Goal: Information Seeking & Learning: Learn about a topic

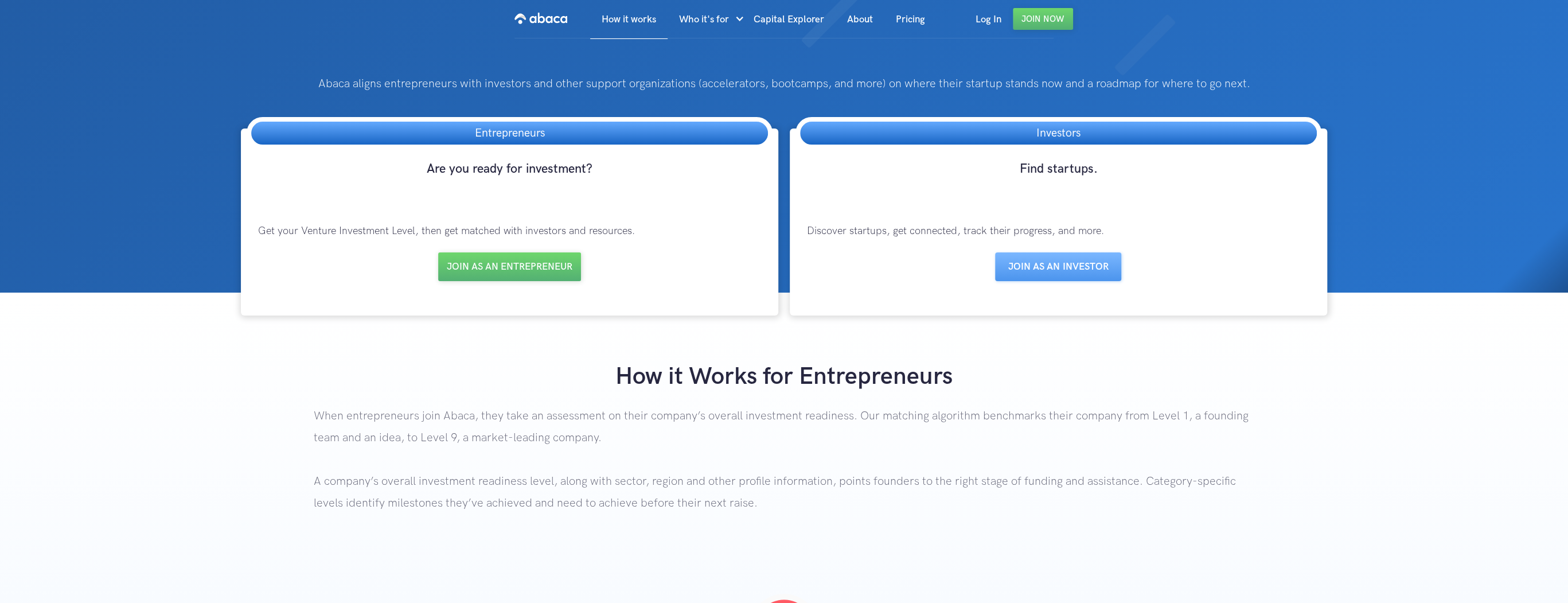
drag, startPoint x: 0, startPoint y: 0, endPoint x: 981, endPoint y: 19, distance: 981.2
click at [981, 19] on link "Log In" at bounding box center [989, 19] width 49 height 39
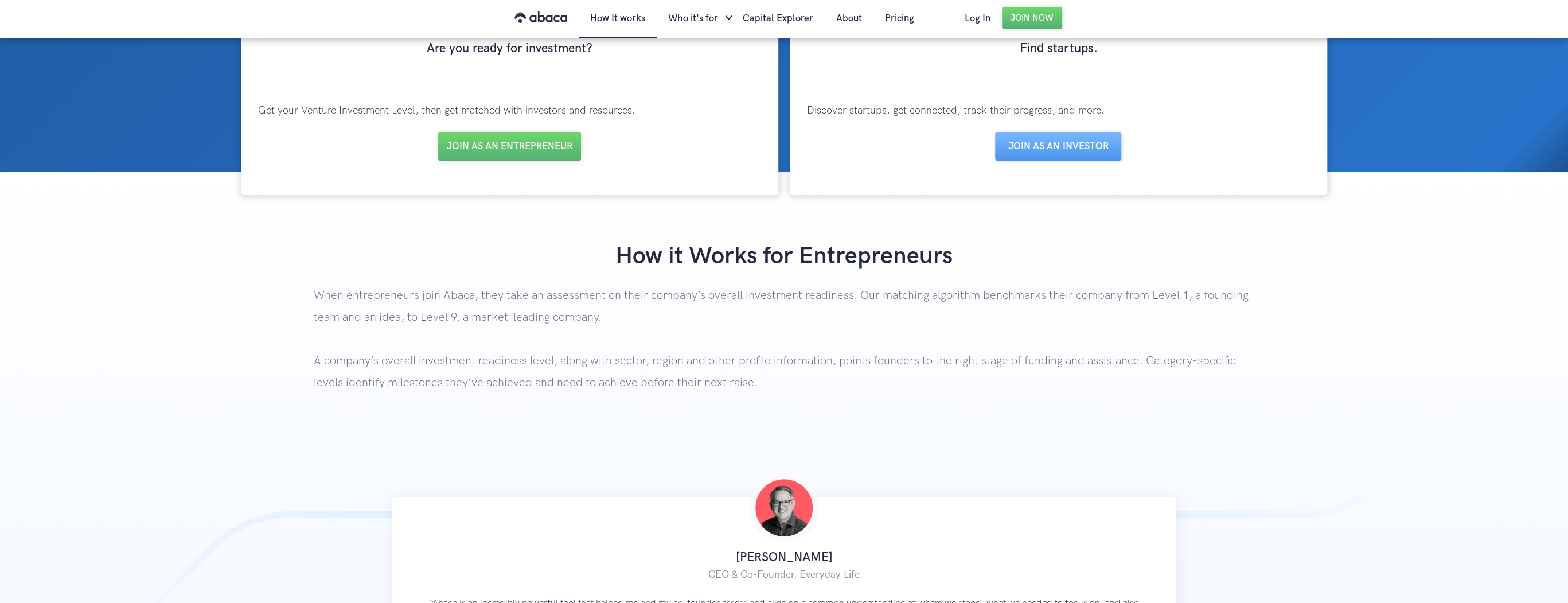
scroll to position [55, 0]
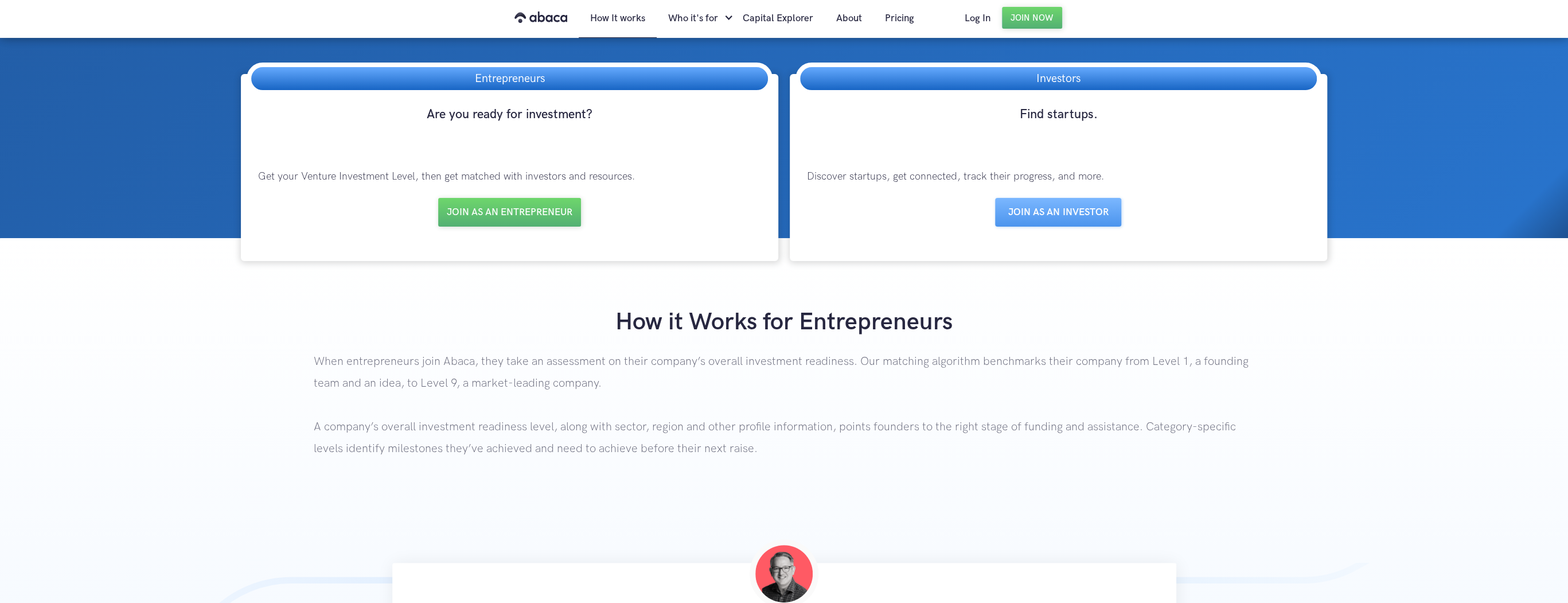
click at [536, 212] on link "Join as an entrepreneur" at bounding box center [510, 212] width 143 height 28
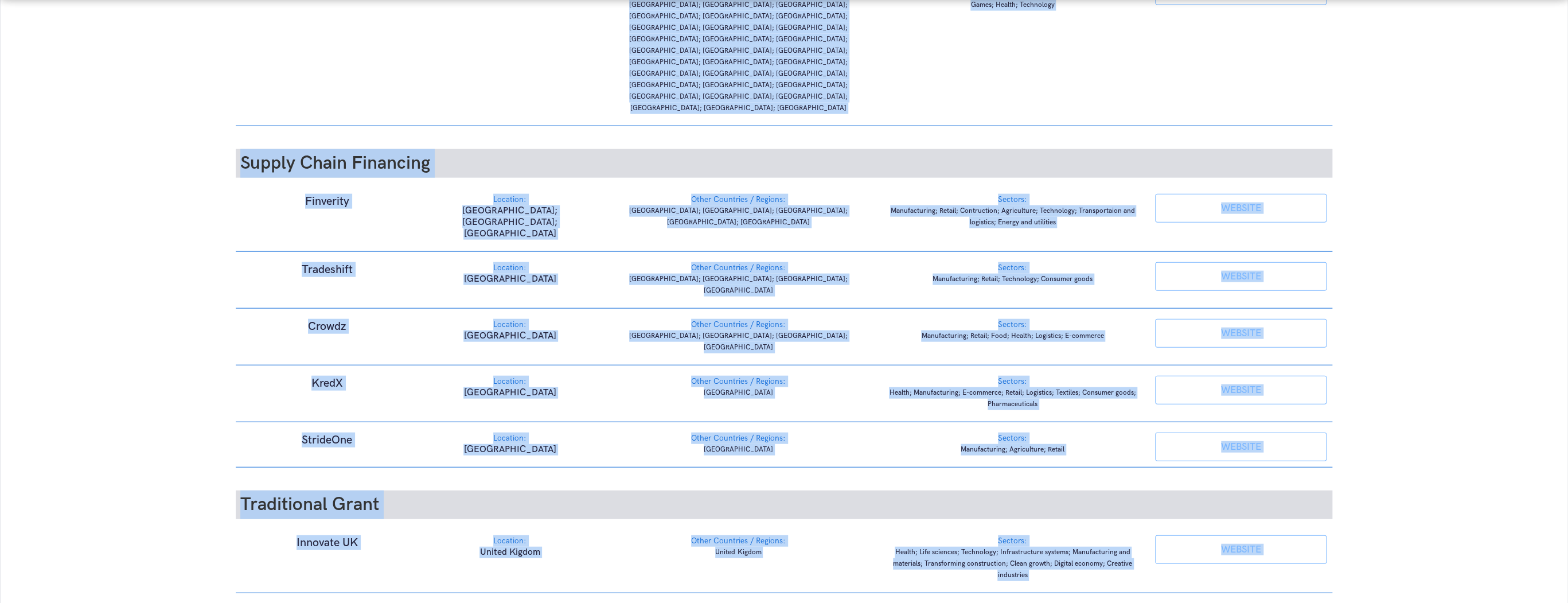
scroll to position [2317, 0]
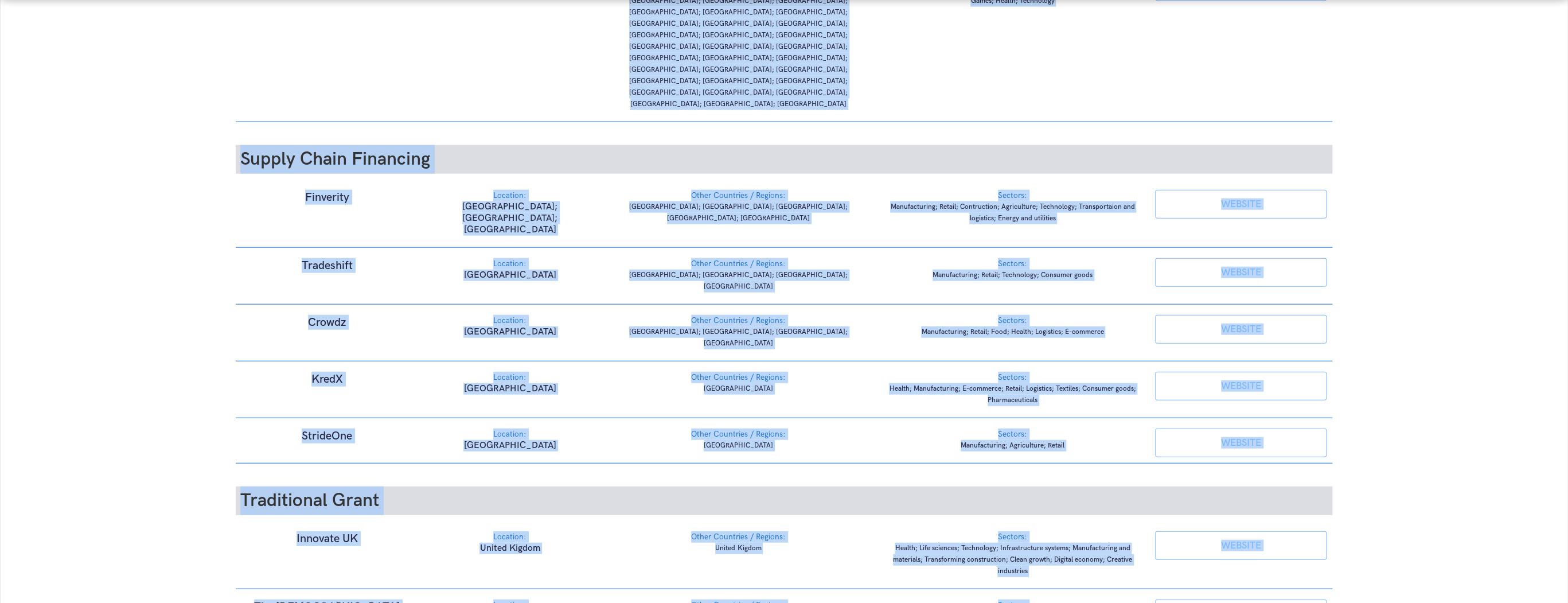
drag, startPoint x: 529, startPoint y: 113, endPoint x: 1366, endPoint y: 572, distance: 954.6
copy body "Innovative Financing Providers Convertible Grant AlphaMundi Foundation Location…"
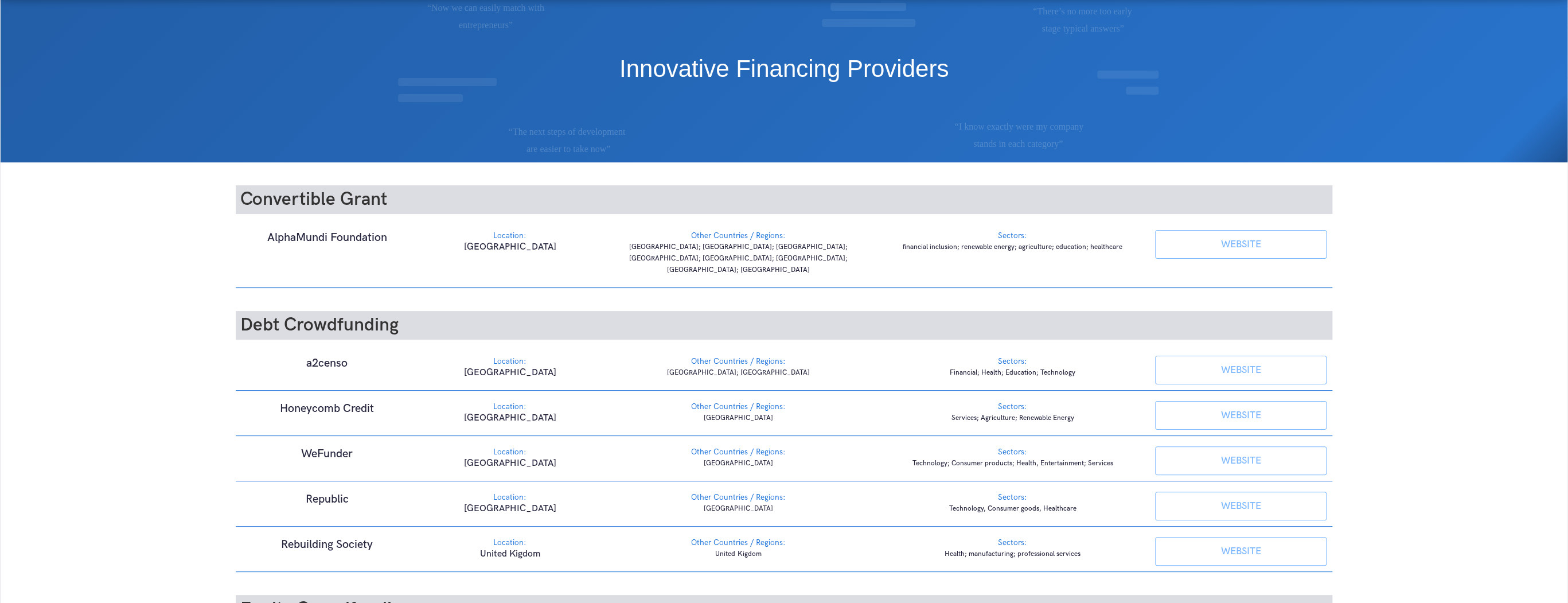
scroll to position [0, 0]
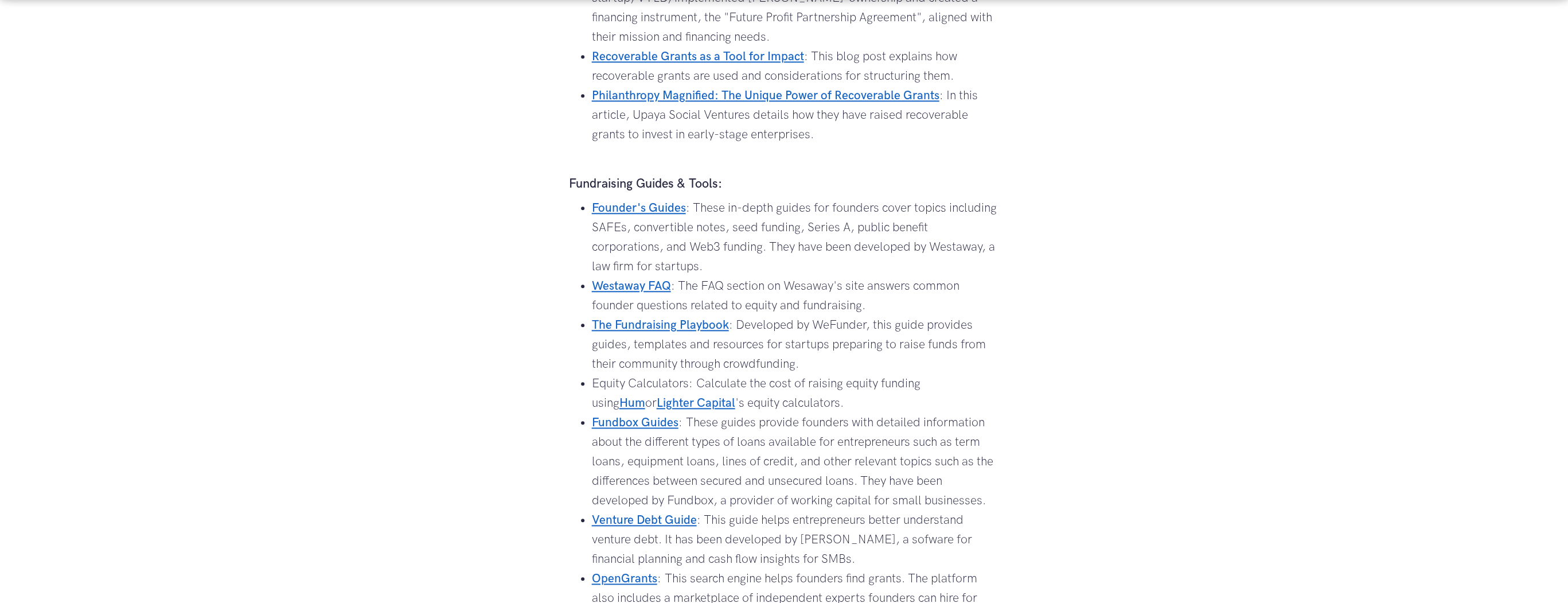
scroll to position [872, 0]
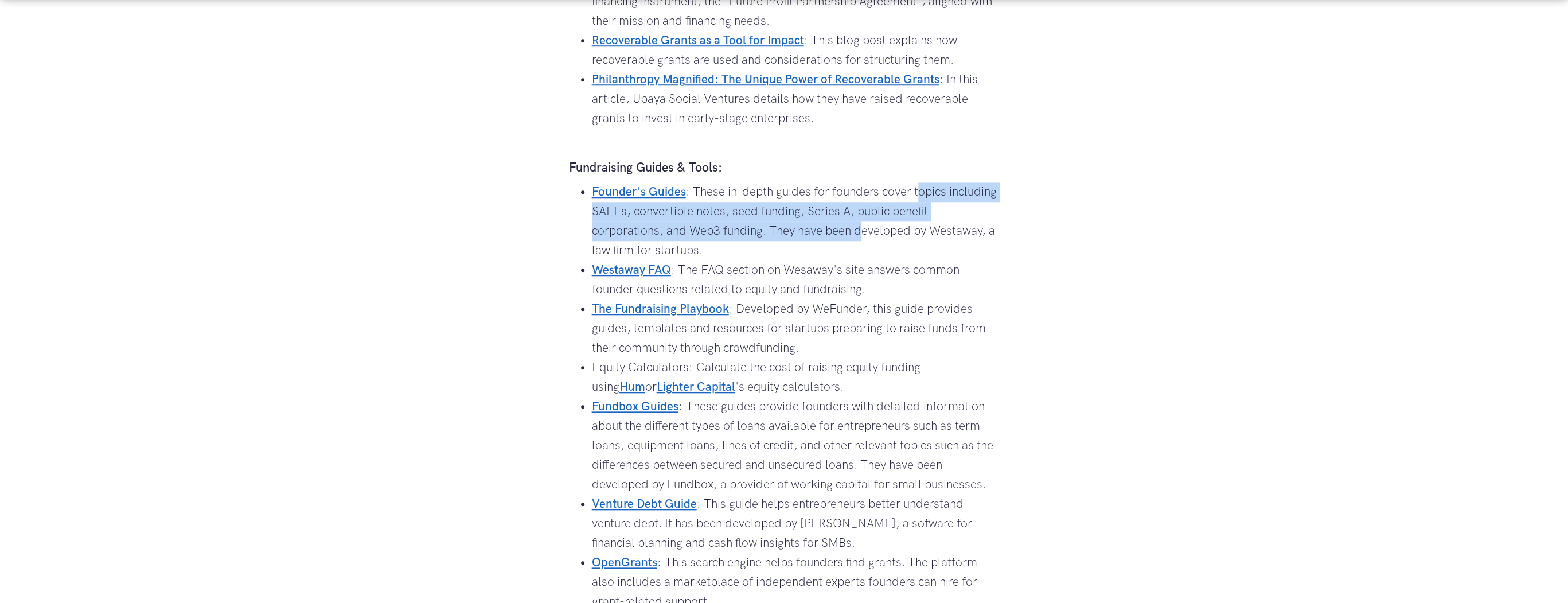
drag, startPoint x: 917, startPoint y: 193, endPoint x: 863, endPoint y: 232, distance: 66.6
click at [863, 232] on li "Founder's Guides : These in-depth guides for founders cover topics including SA…" at bounding box center [796, 221] width 408 height 78
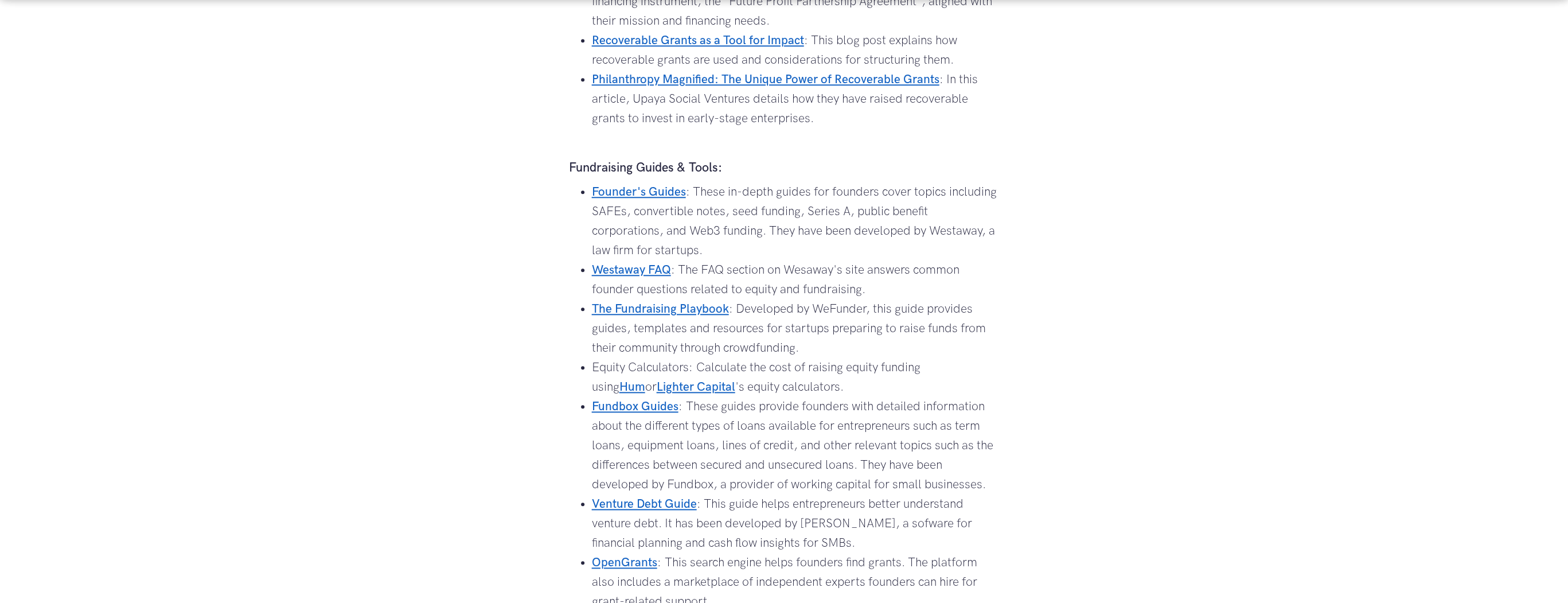
click at [755, 251] on li "Founder's Guides : These in-depth guides for founders cover topics including SA…" at bounding box center [796, 221] width 408 height 78
click at [638, 194] on link "Founder's Guides" at bounding box center [639, 192] width 94 height 15
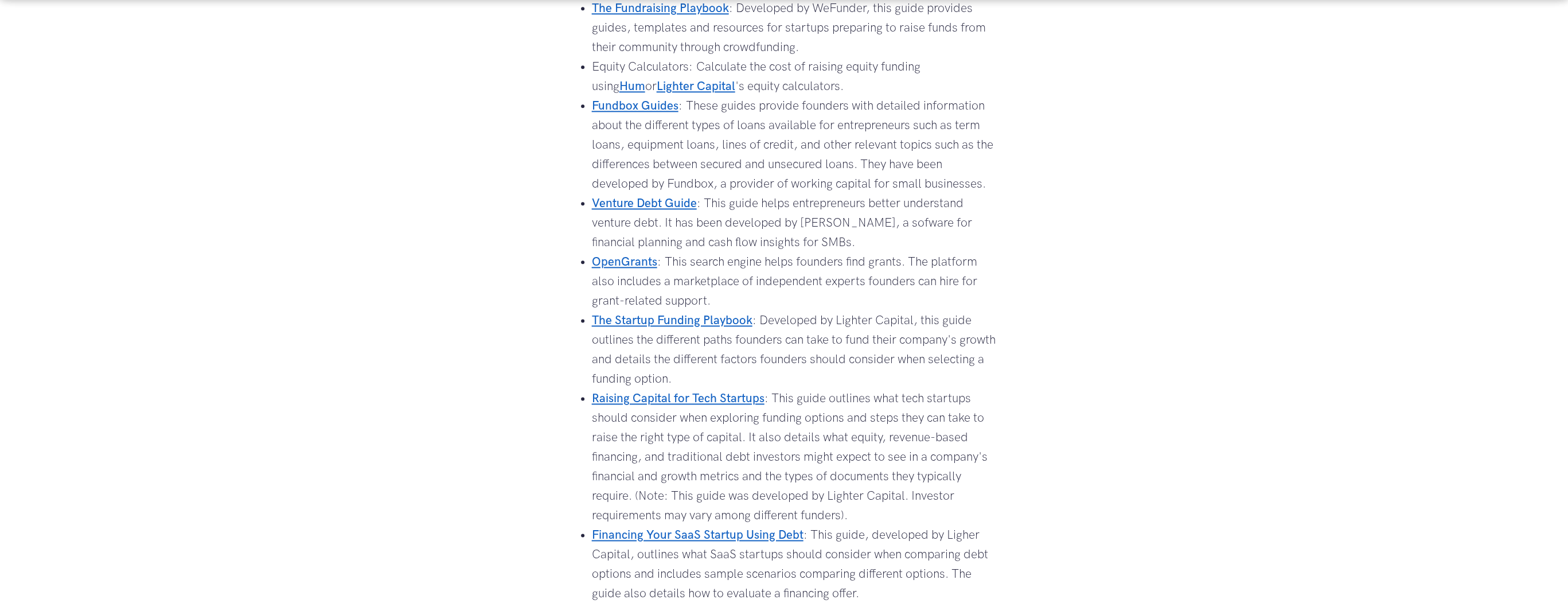
scroll to position [1194, 0]
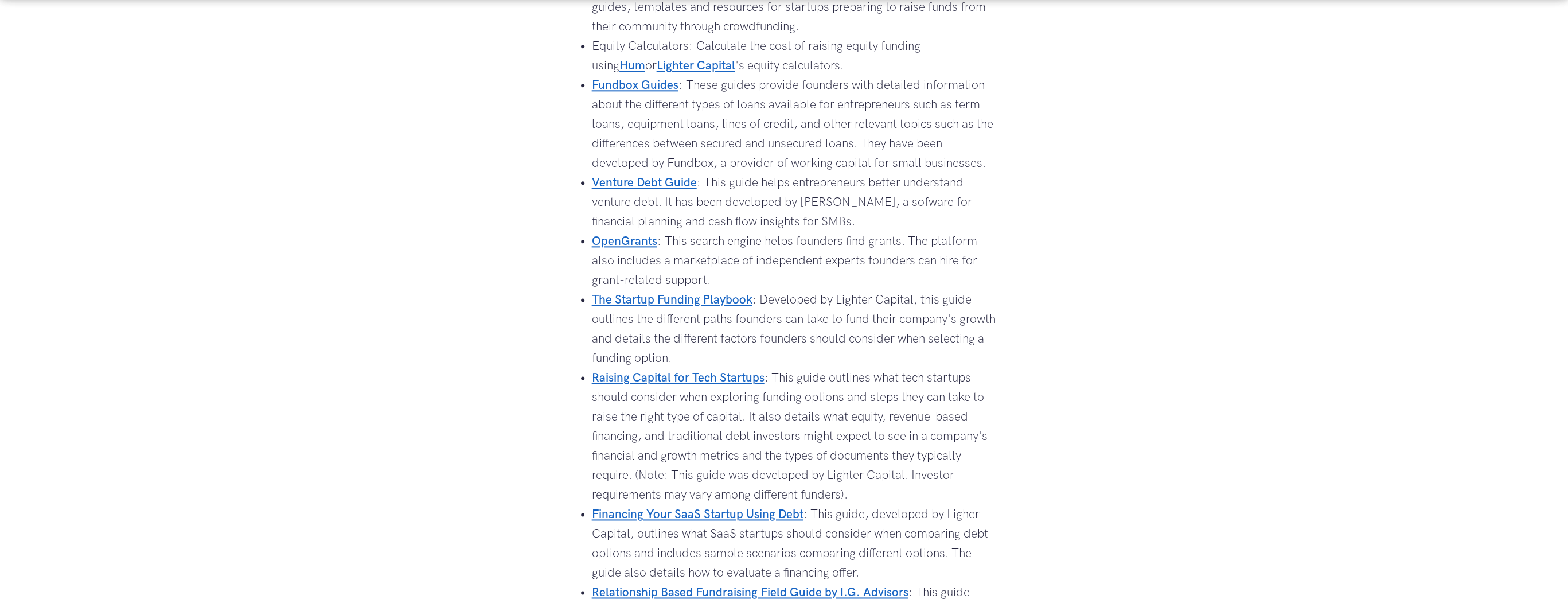
click at [628, 238] on link "OpenGrants" at bounding box center [624, 241] width 66 height 15
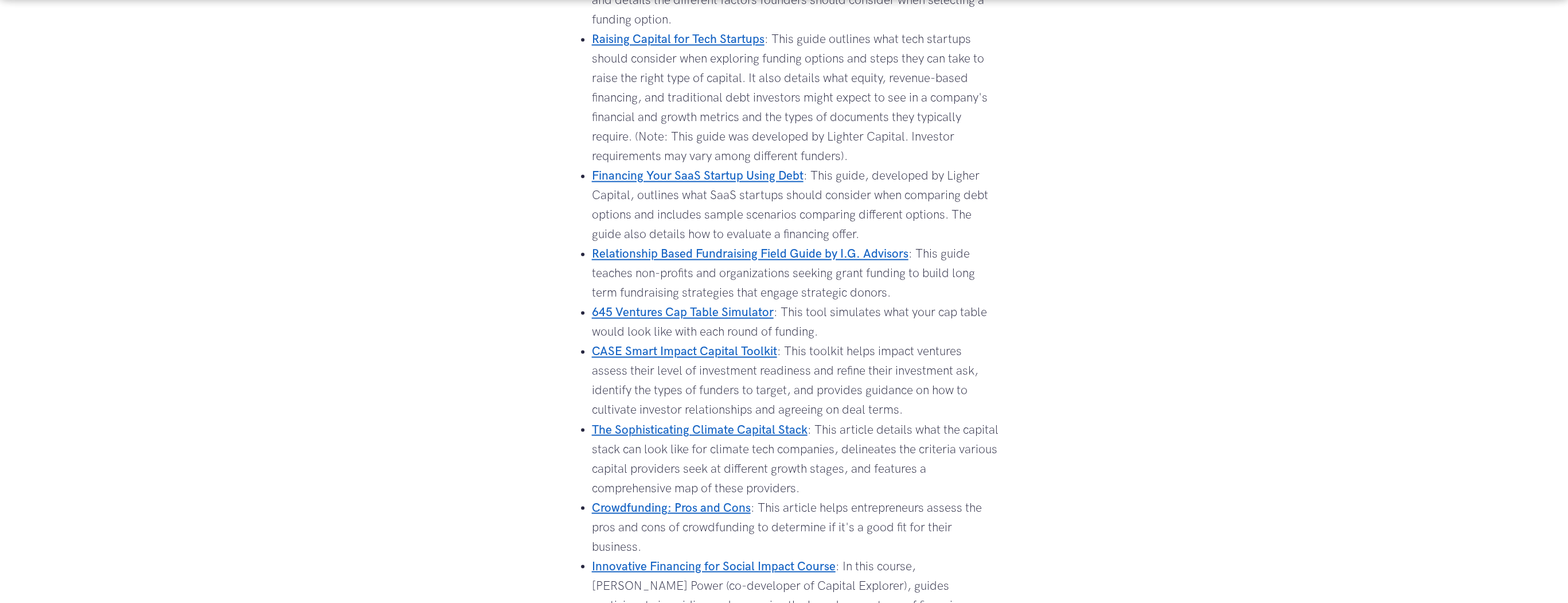
scroll to position [1561, 0]
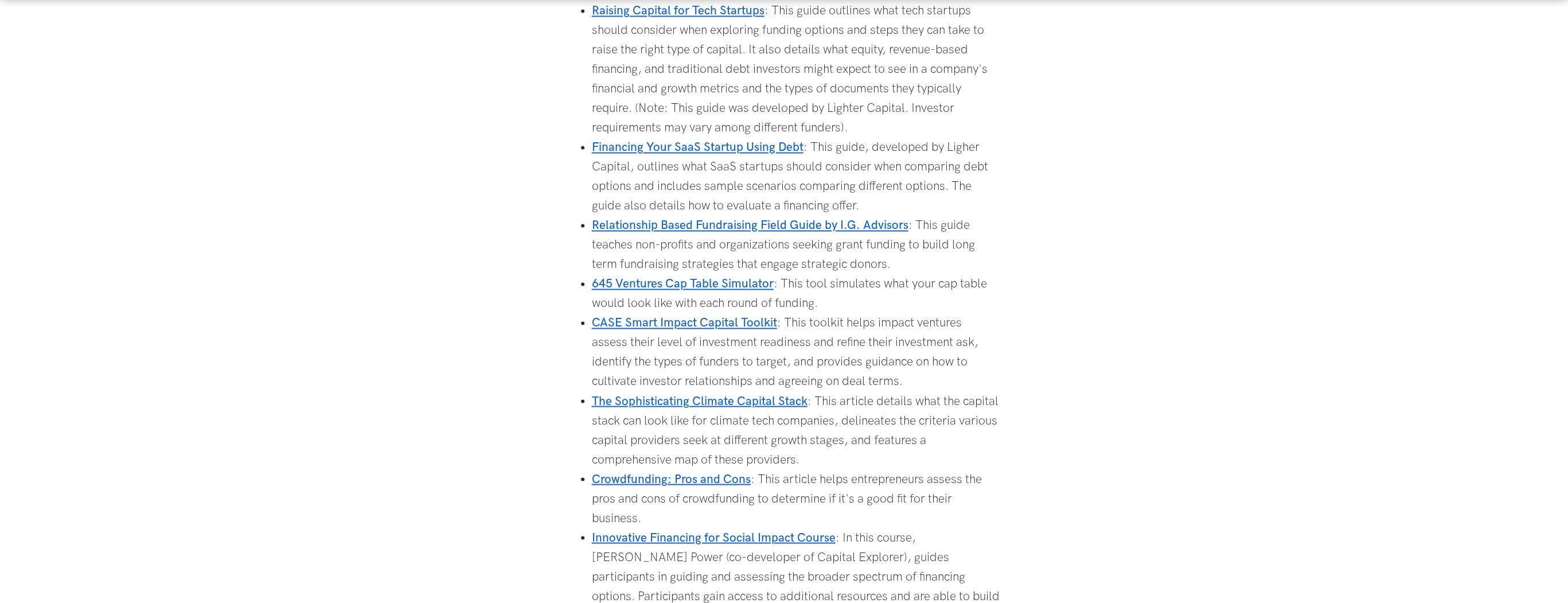
click at [753, 287] on link "645 Ventures Cap Table Simulator" at bounding box center [682, 284] width 182 height 15
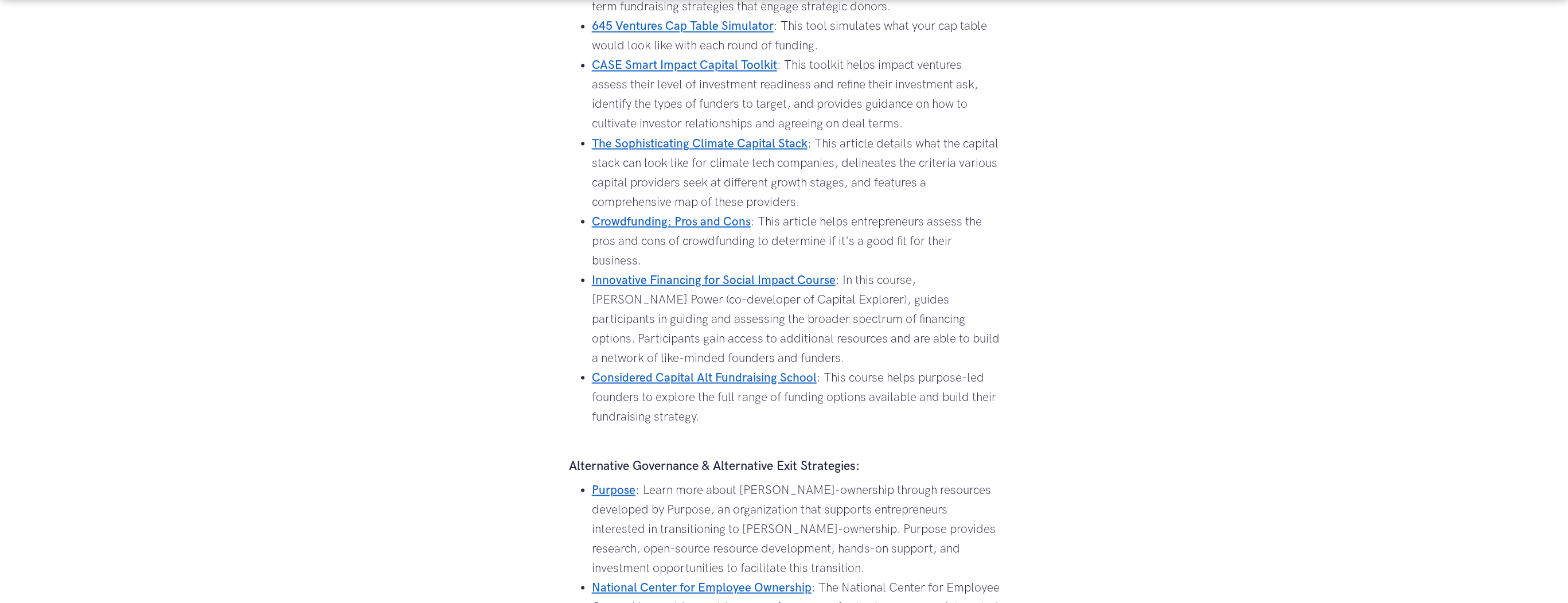
scroll to position [1836, 0]
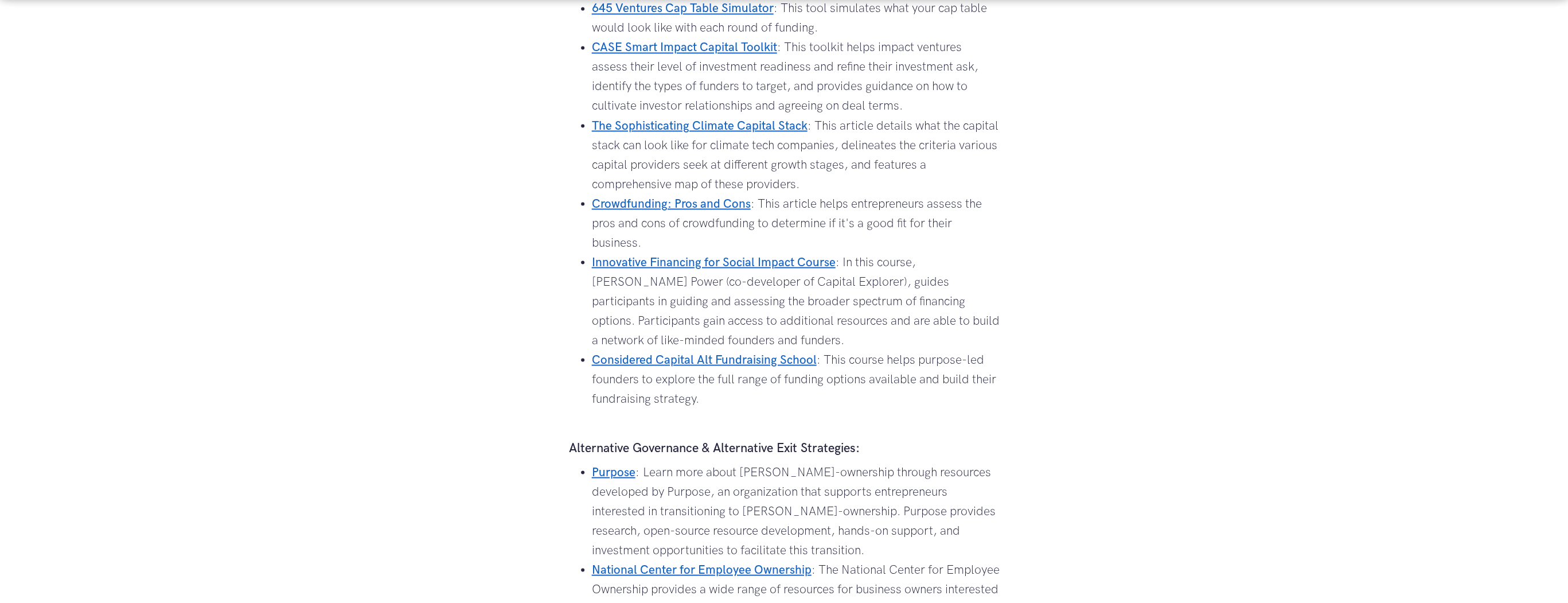
click at [740, 258] on link "Innovative Financing for Social Impact Course" at bounding box center [713, 261] width 244 height 15
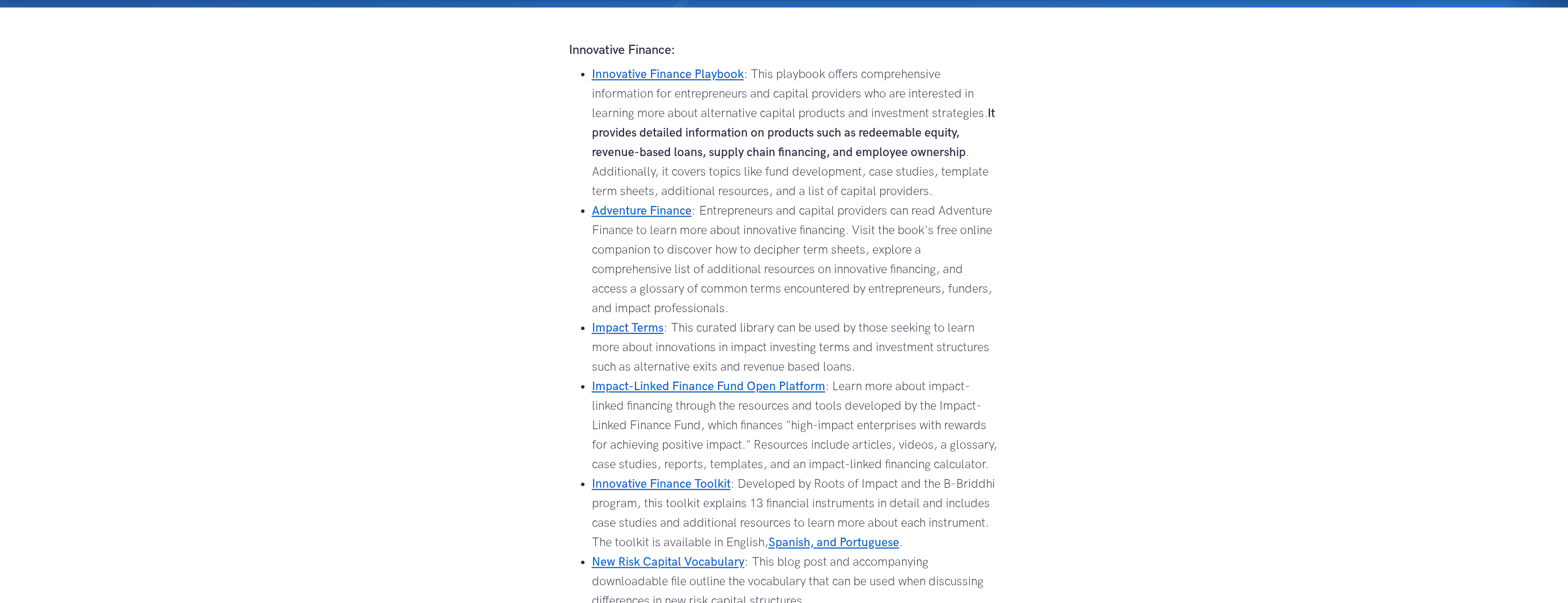
scroll to position [96, 0]
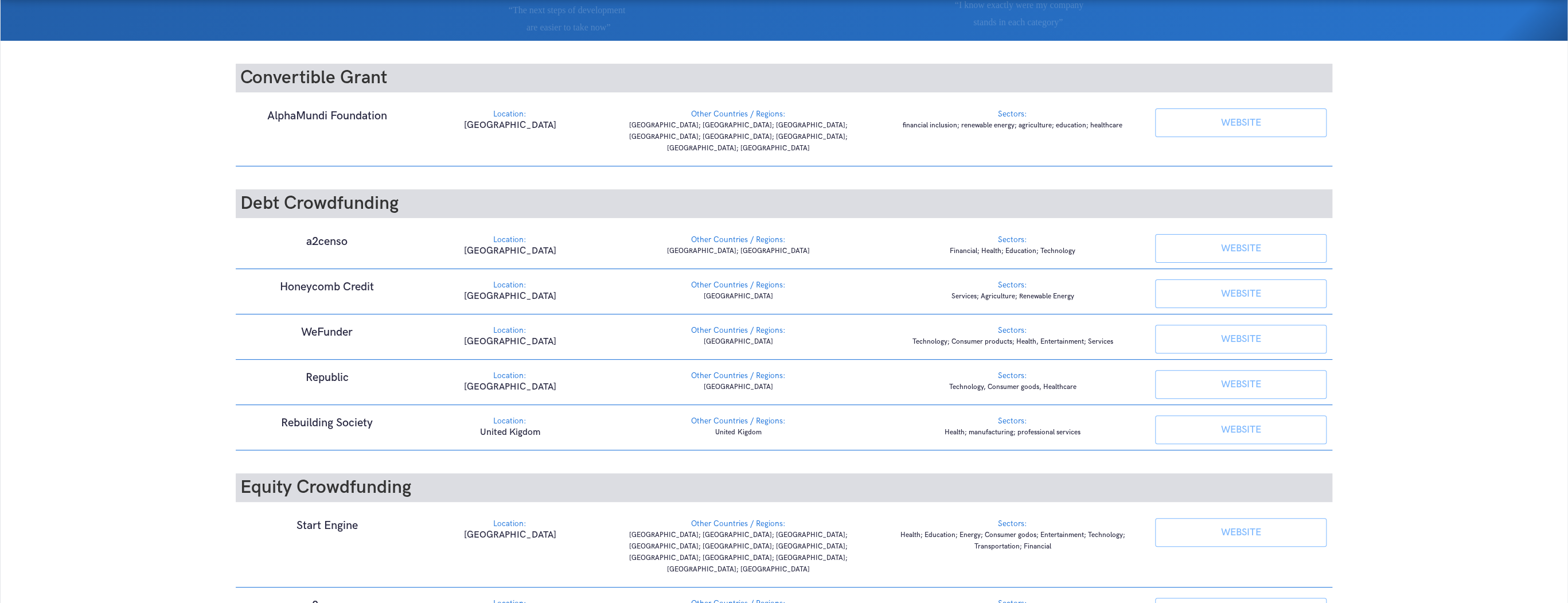
scroll to position [230, 0]
